Goal: Transaction & Acquisition: Obtain resource

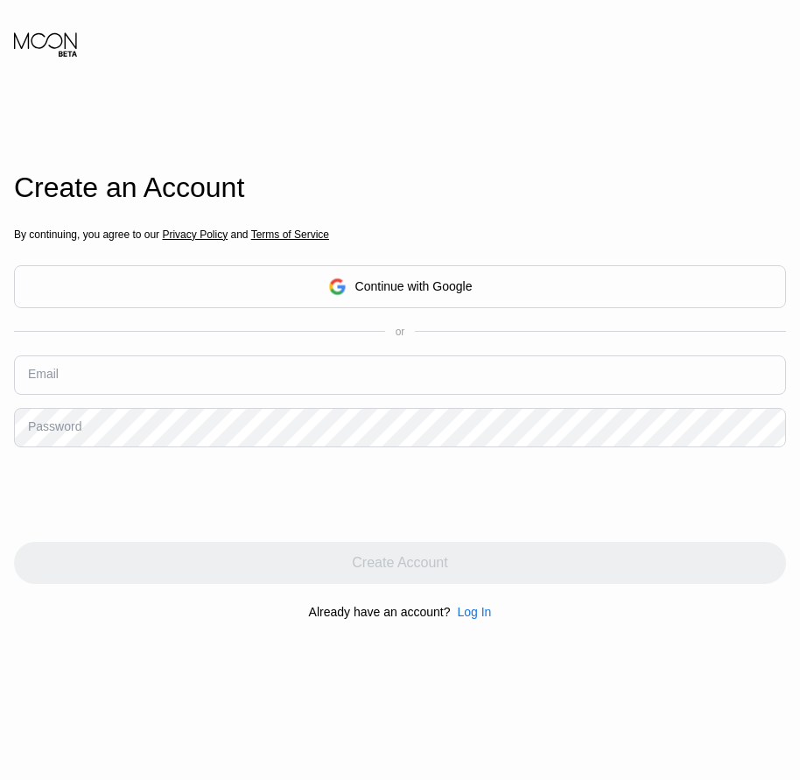
click at [245, 377] on input "text" at bounding box center [400, 374] width 772 height 39
paste input "[EMAIL_ADDRESS][DOMAIN_NAME]"
type input "[EMAIL_ADDRESS][DOMAIN_NAME]"
click at [70, 433] on div "Password" at bounding box center [54, 426] width 53 height 14
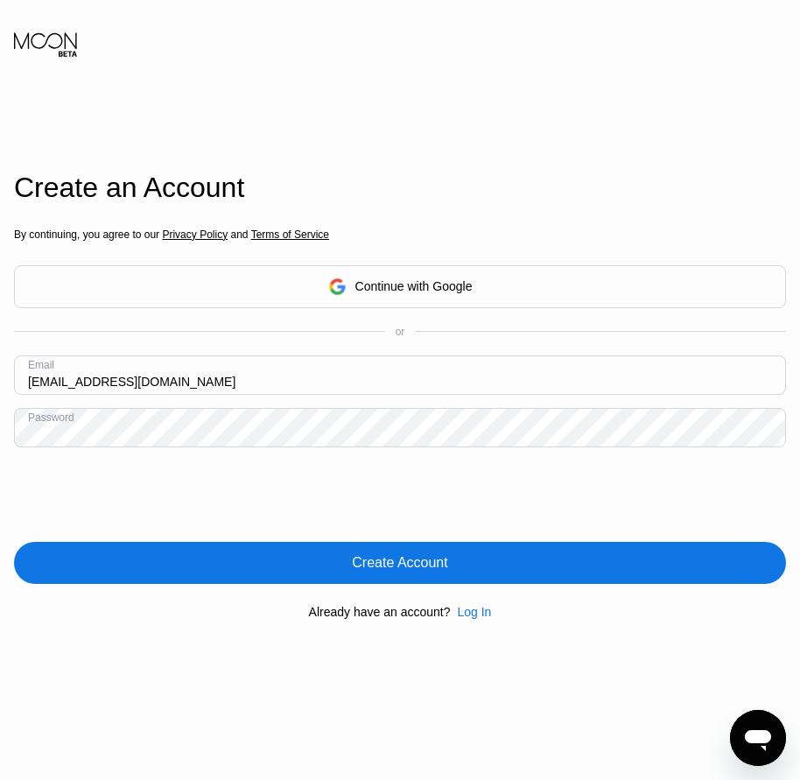
click at [381, 567] on div "Create Account" at bounding box center [399, 562] width 95 height 17
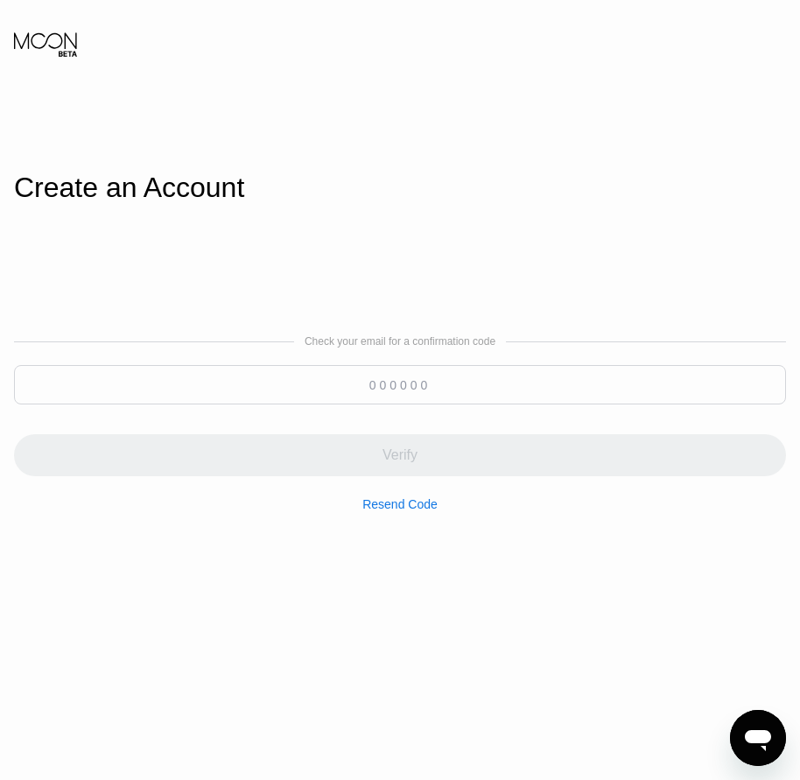
paste input "765308"
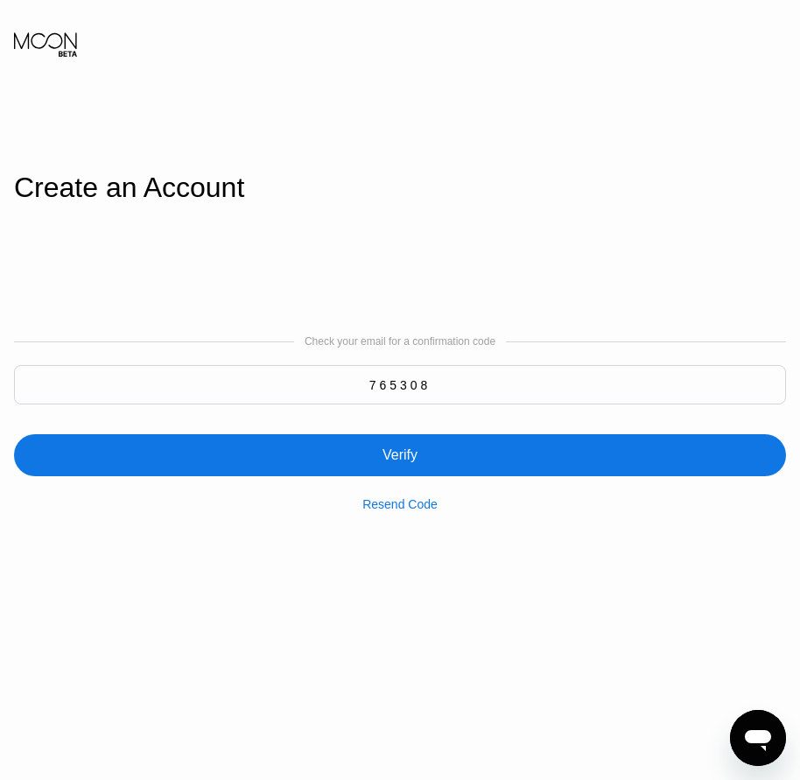
type input "765308"
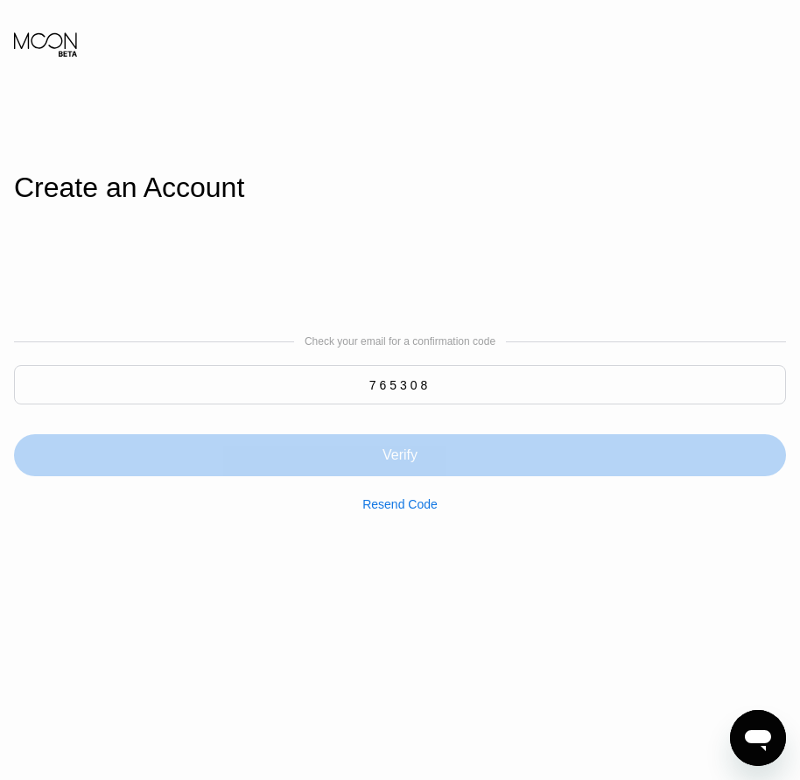
click at [395, 455] on div "Verify" at bounding box center [399, 454] width 35 height 17
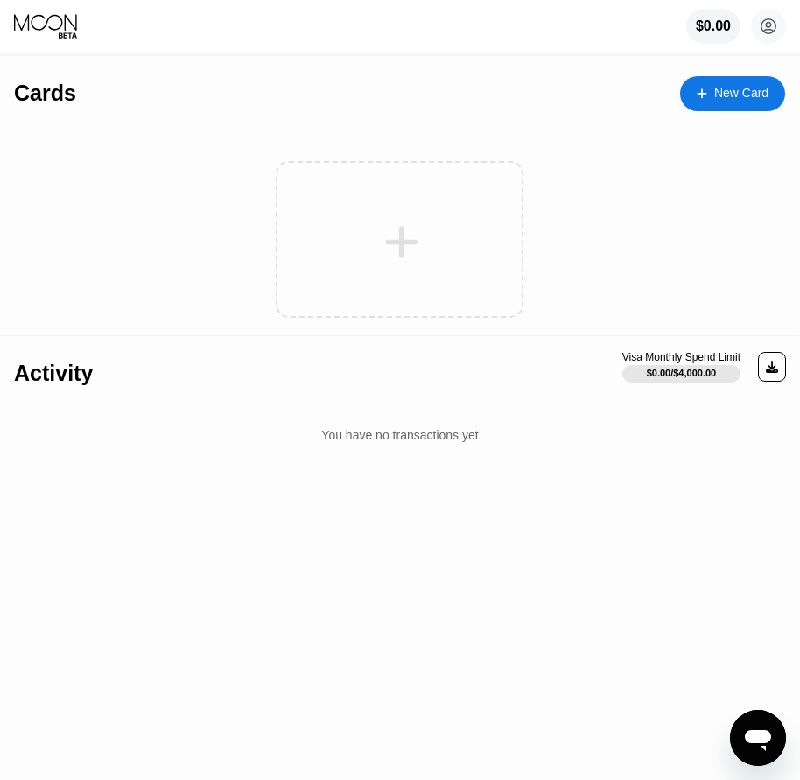
click at [729, 102] on div "New Card" at bounding box center [732, 93] width 105 height 35
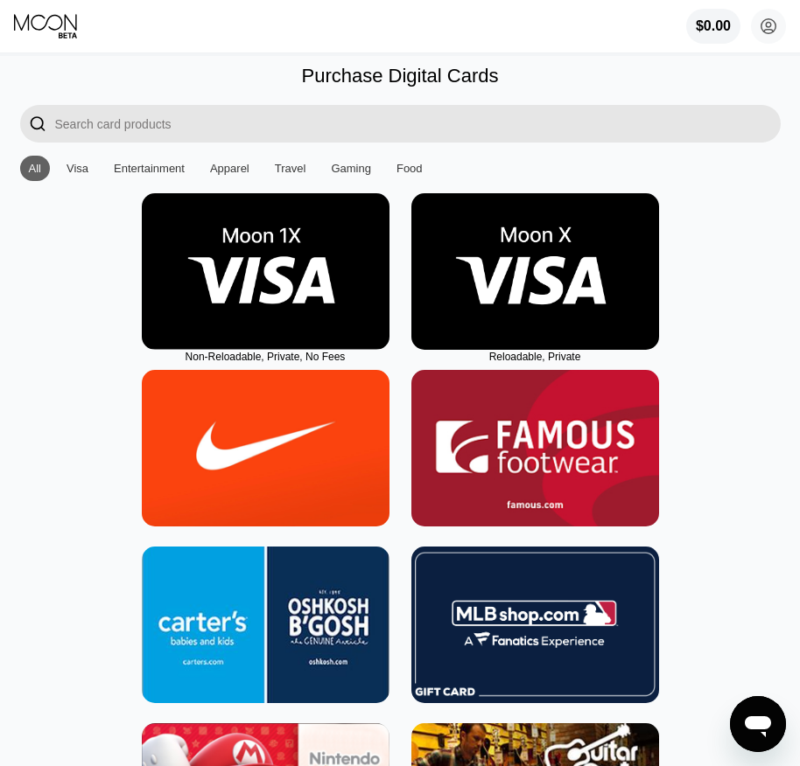
click at [531, 314] on img at bounding box center [535, 271] width 248 height 157
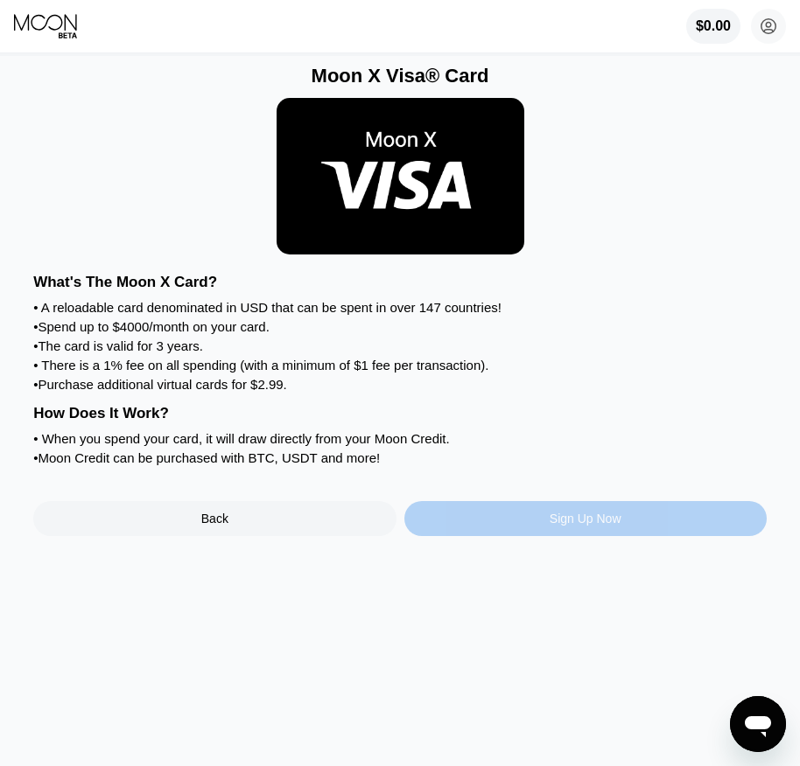
click at [601, 526] on div "Sign Up Now" at bounding box center [585, 519] width 72 height 14
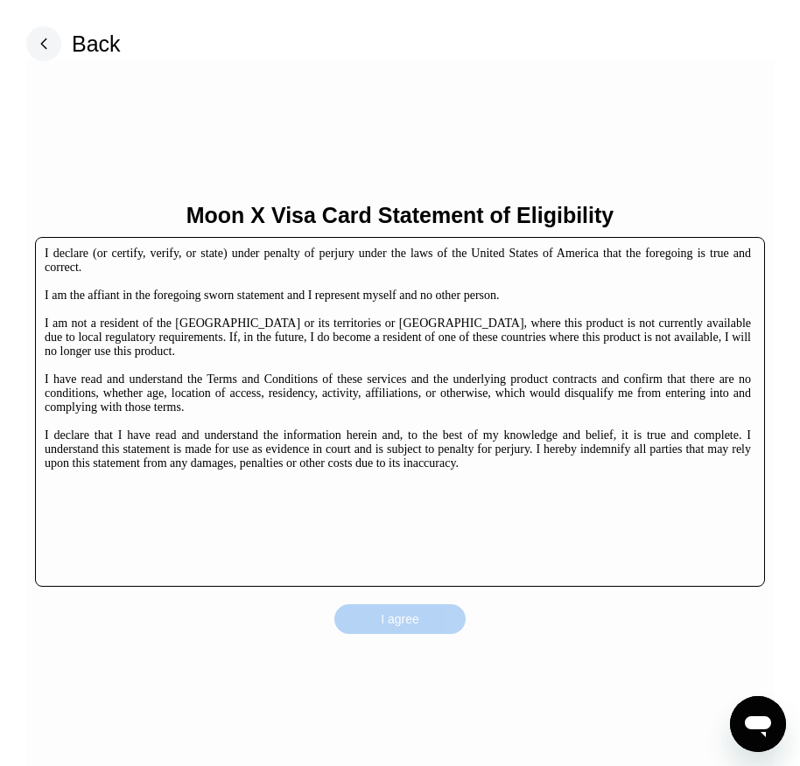
click at [422, 626] on div "I agree" at bounding box center [399, 620] width 131 height 30
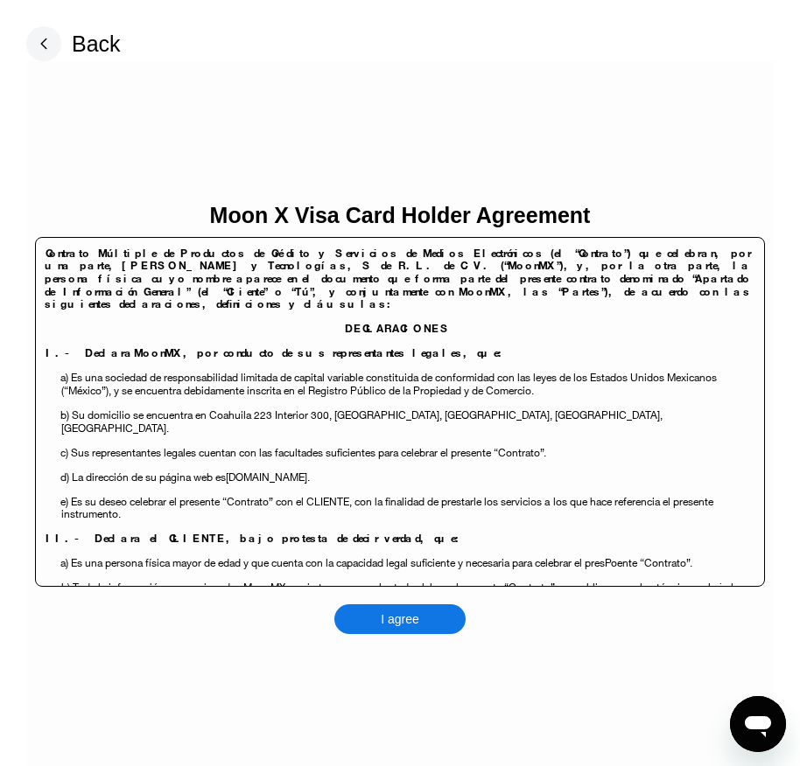
click at [422, 619] on div "I agree" at bounding box center [399, 620] width 131 height 30
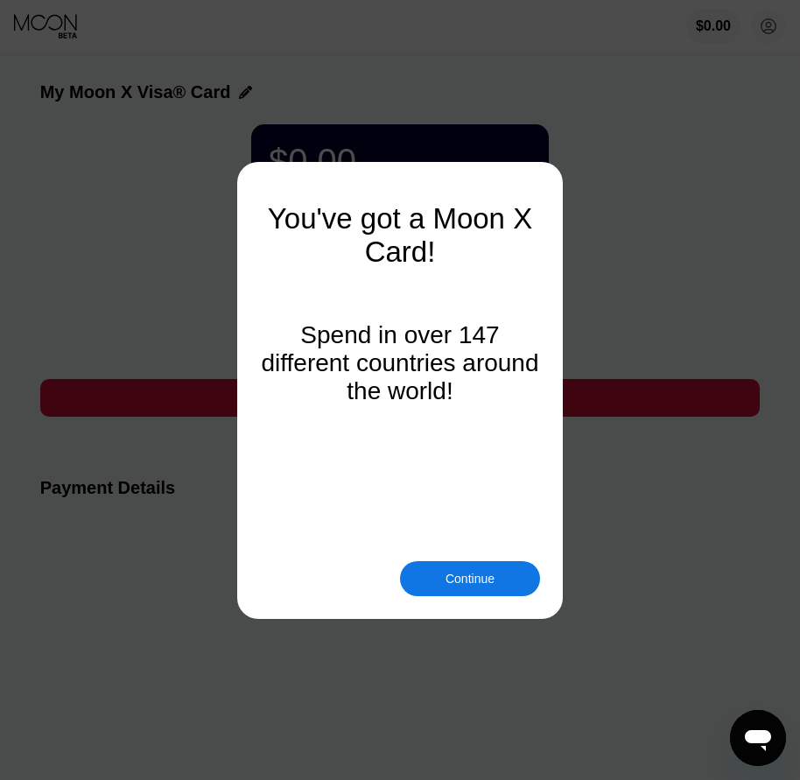
click at [458, 595] on div "You've got a Moon X Card! Spend in over 147 different countries around the worl…" at bounding box center [400, 390] width 800 height 780
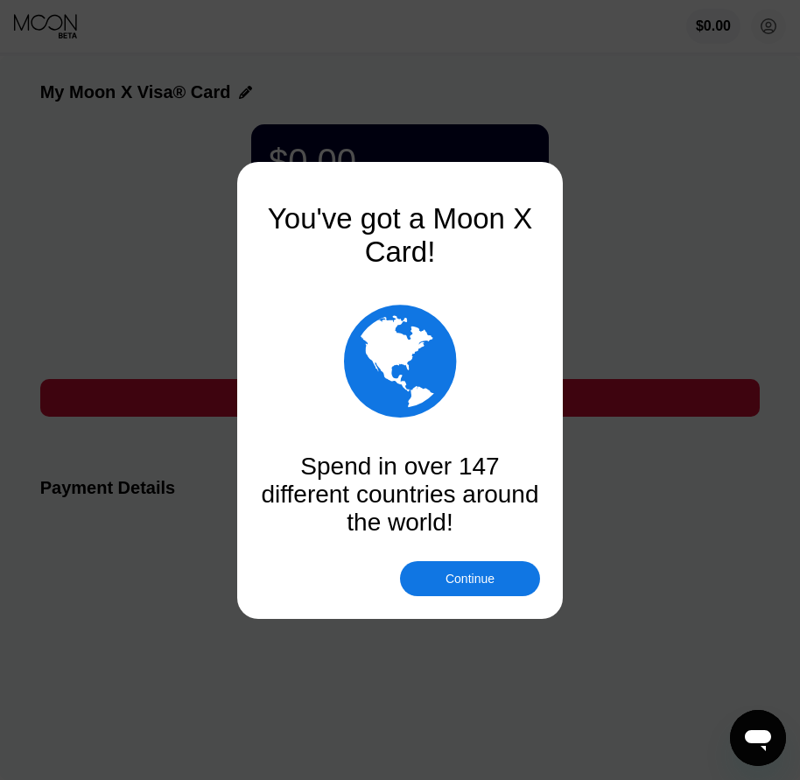
click at [465, 574] on div "Continue" at bounding box center [469, 578] width 49 height 14
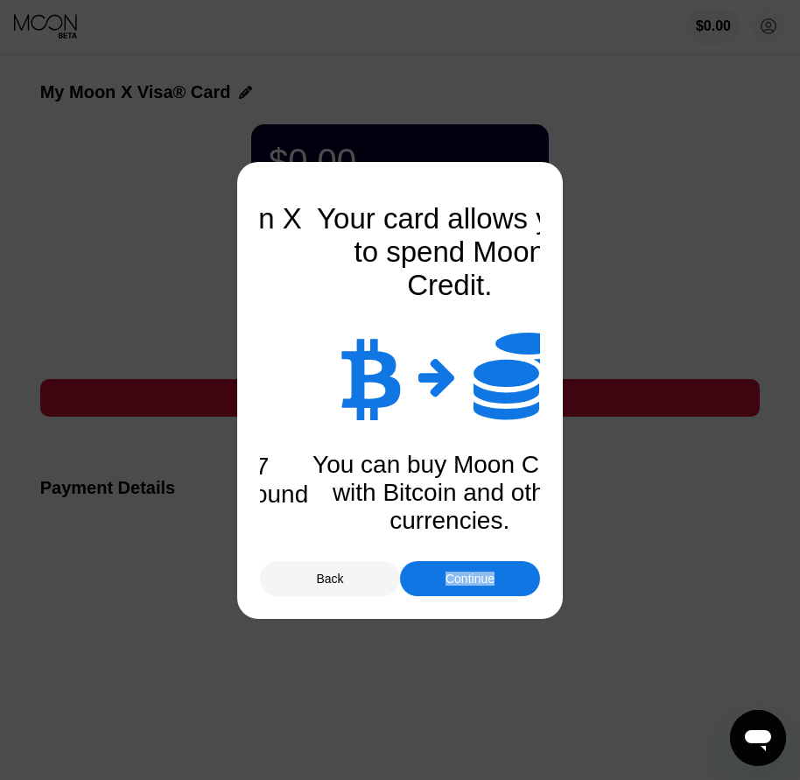
click at [465, 574] on div "Continue" at bounding box center [469, 578] width 49 height 14
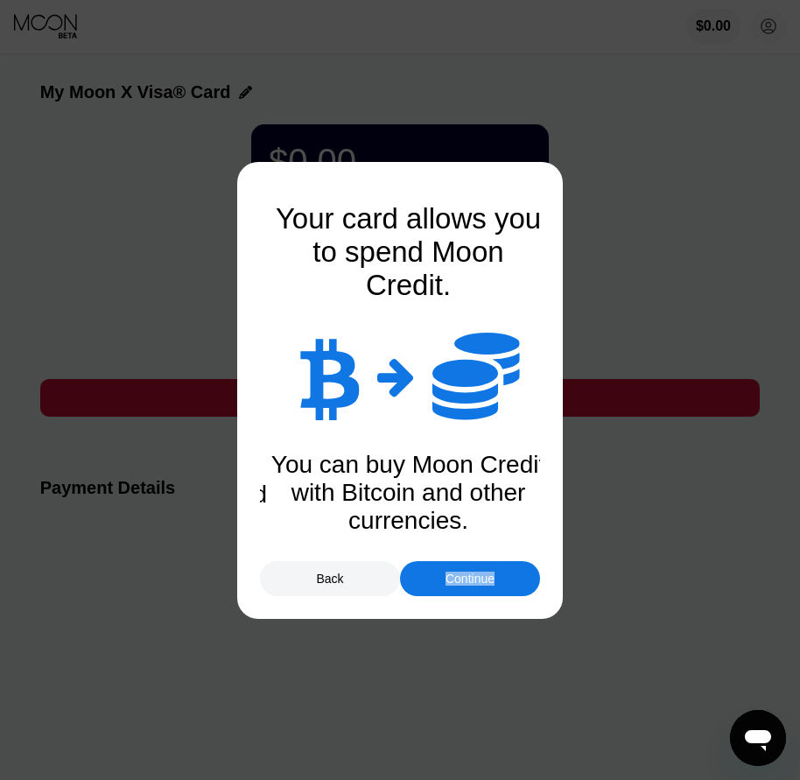
click at [465, 574] on div "Continue" at bounding box center [469, 578] width 49 height 14
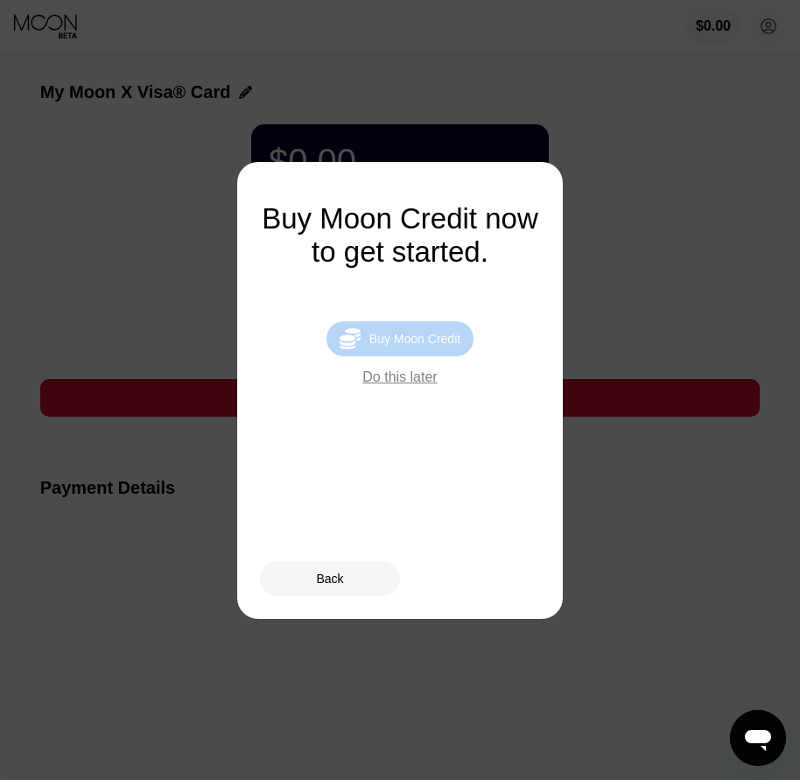
click at [446, 356] on div " Buy Moon Credit" at bounding box center [399, 338] width 147 height 35
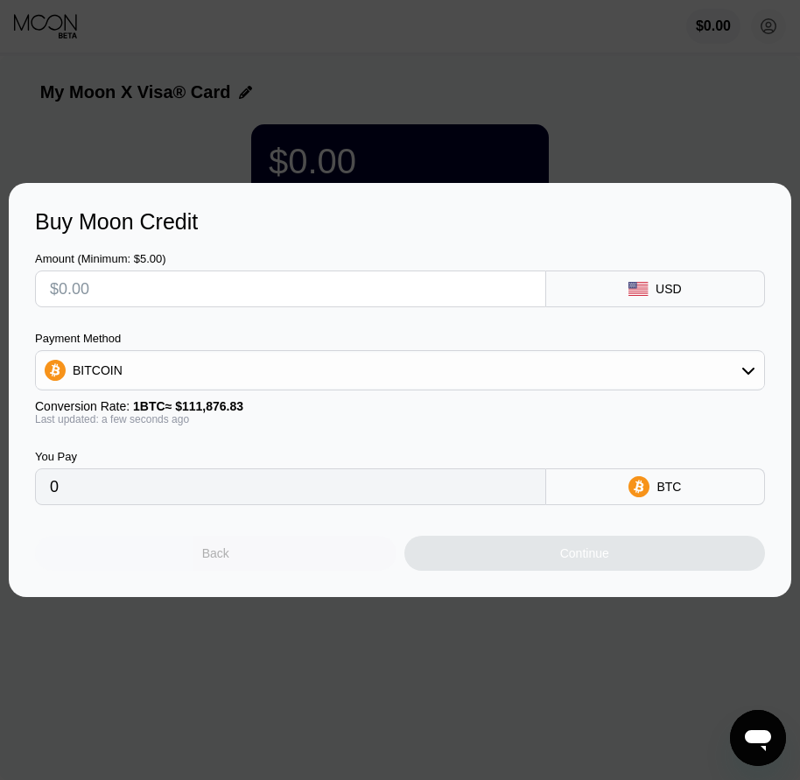
click at [253, 567] on div "Back" at bounding box center [215, 552] width 361 height 35
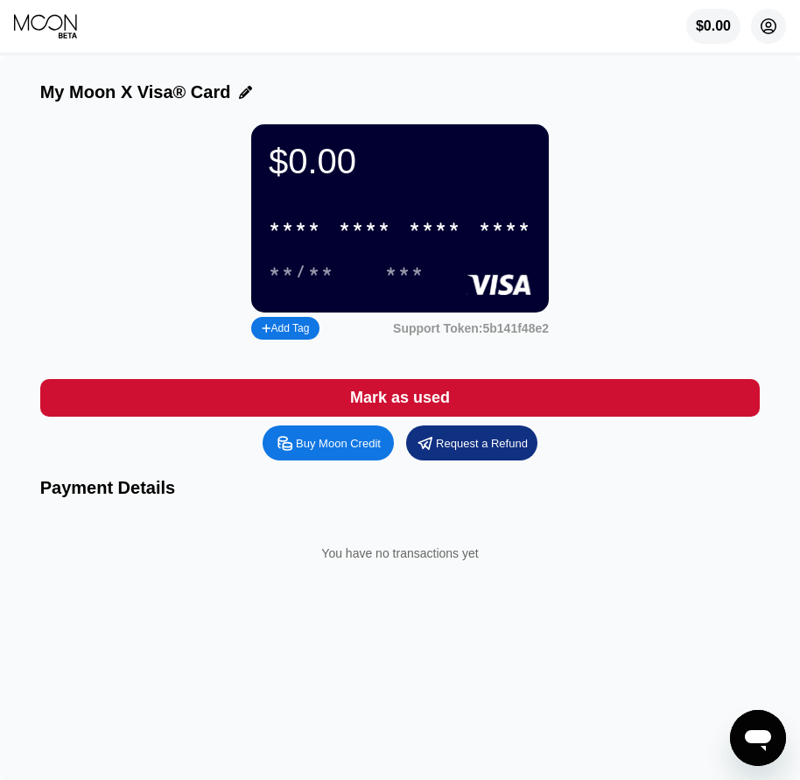
click at [767, 29] on icon at bounding box center [769, 27] width 10 height 10
